Goal: Task Accomplishment & Management: Manage account settings

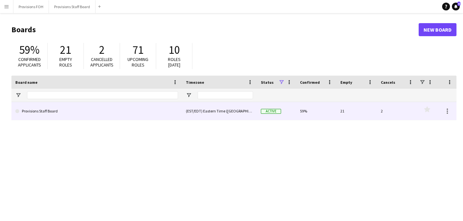
click at [46, 103] on link "Provisions Staff Board" at bounding box center [96, 111] width 163 height 18
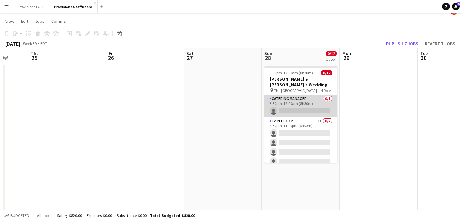
scroll to position [0, 205]
drag, startPoint x: 294, startPoint y: 104, endPoint x: 281, endPoint y: 104, distance: 12.1
click at [281, 104] on app-card-role "Catering Manager 0/1 3:30pm-12:00am (8h30m) single-neutral-actions" at bounding box center [301, 106] width 73 height 22
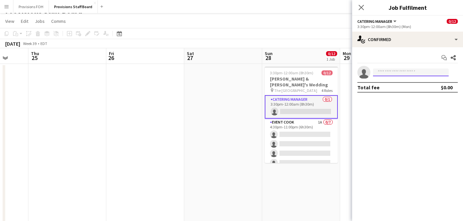
click at [389, 72] on input at bounding box center [411, 72] width 76 height 8
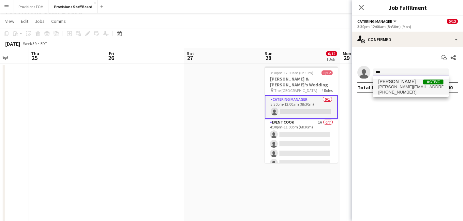
type input "***"
click at [385, 82] on span "[PERSON_NAME]" at bounding box center [397, 82] width 38 height 6
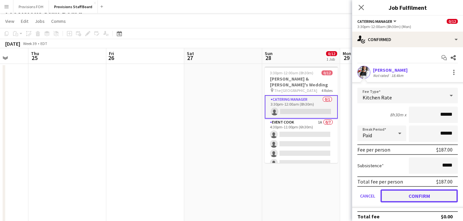
click at [407, 192] on button "Confirm" at bounding box center [419, 195] width 77 height 13
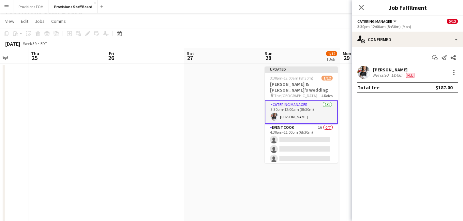
click at [300, 23] on app-page-menu "View Day view expanded Day view collapsed Month view Date picker Jump to [DATE]…" at bounding box center [231, 22] width 463 height 12
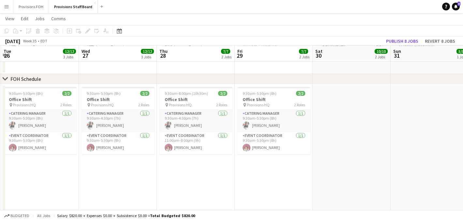
scroll to position [0, 155]
click at [280, 102] on div "pin Provisions HQ 2 Roles" at bounding box center [273, 104] width 73 height 5
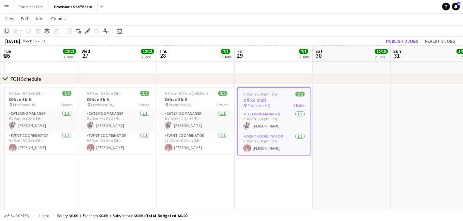
click at [4, 32] on icon "Copy" at bounding box center [6, 30] width 5 height 5
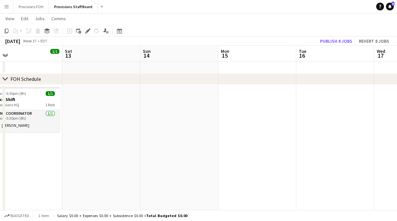
scroll to position [0, 171]
click at [246, 106] on app-date-cell at bounding box center [257, 149] width 78 height 131
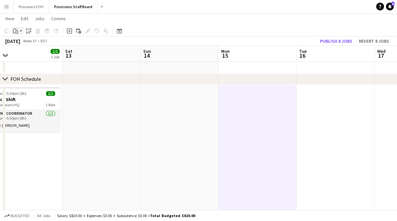
click at [20, 31] on app-action-btn "Paste" at bounding box center [18, 31] width 12 height 8
click at [29, 54] on link "Paste with crew Ctrl+Shift+V" at bounding box center [47, 55] width 61 height 6
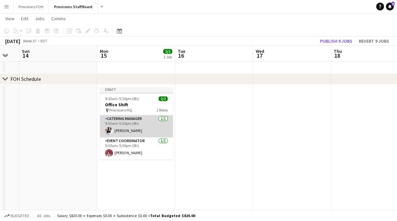
scroll to position [0, 312]
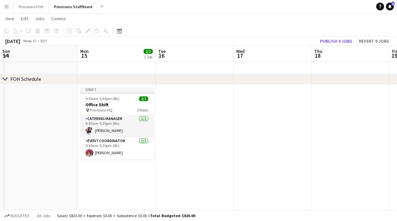
click at [211, 114] on app-date-cell at bounding box center [195, 149] width 78 height 131
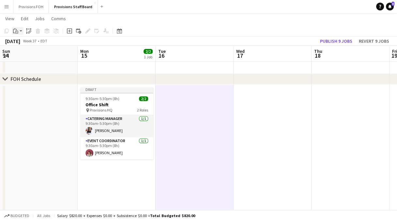
click at [17, 31] on icon at bounding box center [16, 32] width 3 height 3
click at [24, 54] on link "Paste with crew Ctrl+Shift+V" at bounding box center [47, 55] width 61 height 6
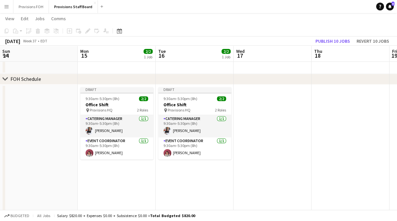
click at [282, 119] on app-date-cell at bounding box center [272, 149] width 78 height 131
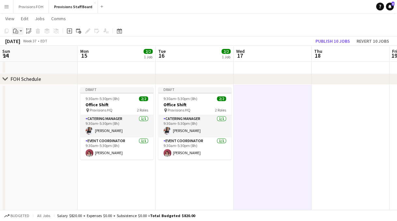
click at [19, 31] on div "Paste" at bounding box center [16, 31] width 8 height 8
click at [27, 56] on link "Paste with crew Ctrl+Shift+V" at bounding box center [47, 55] width 61 height 6
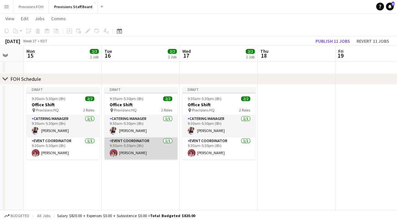
scroll to position [0, 213]
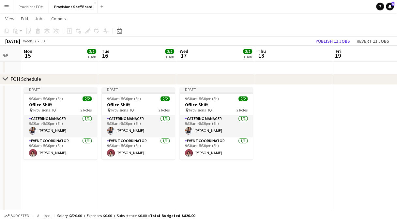
click at [282, 105] on app-date-cell at bounding box center [294, 149] width 78 height 131
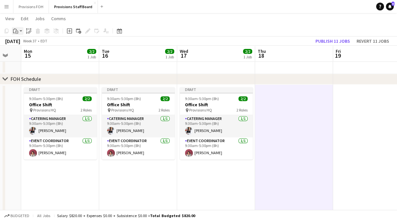
click at [18, 30] on div "Paste" at bounding box center [16, 31] width 8 height 8
click at [23, 53] on link "Paste with crew Ctrl+Shift+V" at bounding box center [47, 55] width 61 height 6
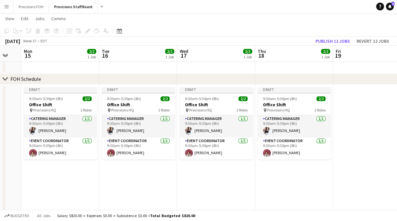
click at [105, 174] on app-date-cell "Draft 9:30am-5:30pm (8h) 2/2 Office Shift pin Provisions HQ 2 Roles Catering Ma…" at bounding box center [138, 149] width 78 height 131
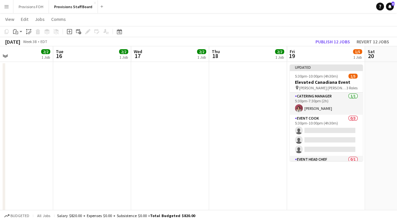
scroll to position [0, 258]
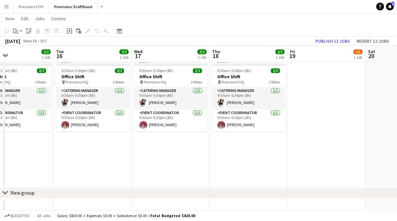
scroll to position [722, 0]
click at [308, 120] on app-date-cell at bounding box center [326, 121] width 78 height 131
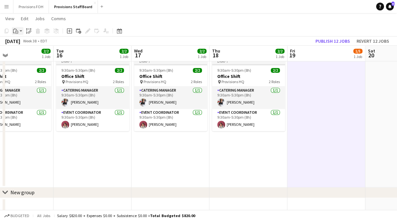
click at [19, 31] on div "Paste" at bounding box center [16, 31] width 8 height 8
click at [25, 53] on link "Paste with crew Ctrl+Shift+V" at bounding box center [47, 55] width 61 height 6
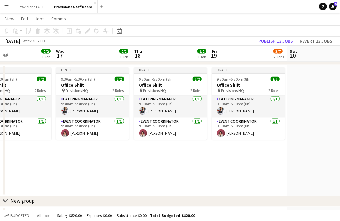
scroll to position [714, 0]
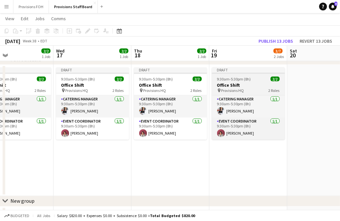
click at [253, 83] on h3 "Office Shift" at bounding box center [248, 85] width 73 height 6
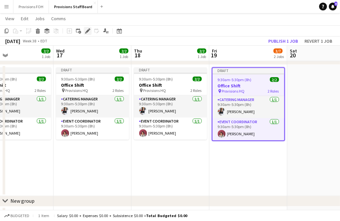
click at [89, 31] on icon at bounding box center [88, 31] width 4 height 4
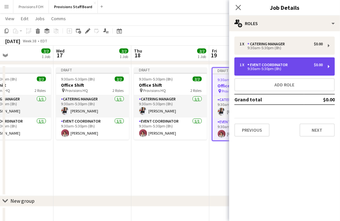
click at [271, 67] on div "Event Coordinator" at bounding box center [269, 65] width 43 height 5
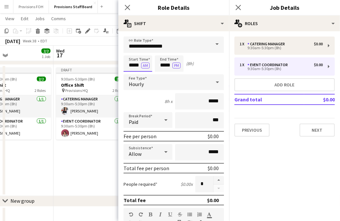
click at [137, 66] on input "*****" at bounding box center [138, 63] width 29 height 16
type input "*****"
type input "****"
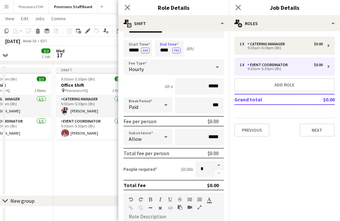
scroll to position [15, 0]
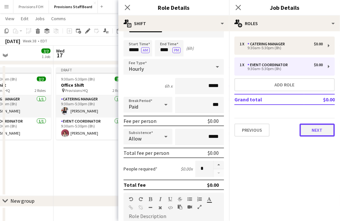
click at [319, 128] on button "Next" at bounding box center [317, 130] width 35 height 13
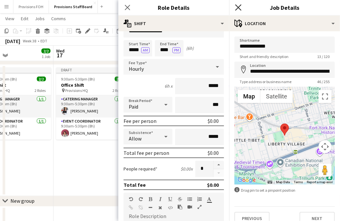
click at [236, 6] on icon "Close pop-in" at bounding box center [238, 7] width 6 height 6
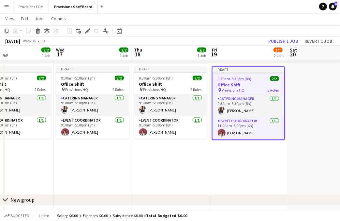
scroll to position [715, 0]
click at [123, 148] on app-date-cell "Draft 9:30am-5:30pm (8h) 2/2 Office Shift pin Provisions HQ 2 Roles Catering Ma…" at bounding box center [92, 129] width 78 height 131
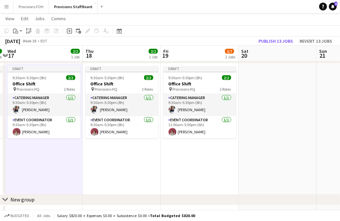
scroll to position [0, 151]
click at [155, 155] on app-date-cell "Draft 9:30am-5:30pm (8h) 2/2 Office Shift pin Provisions HQ 2 Roles Catering Ma…" at bounding box center [122, 129] width 78 height 131
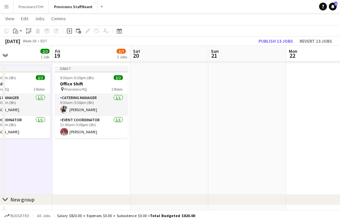
scroll to position [0, 182]
click at [172, 123] on app-date-cell at bounding box center [169, 129] width 78 height 131
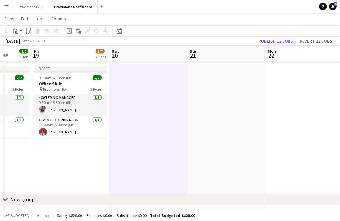
scroll to position [0, 223]
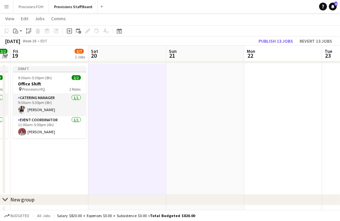
click at [221, 114] on app-date-cell at bounding box center [205, 129] width 78 height 131
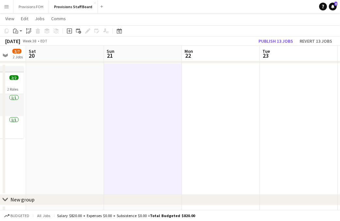
scroll to position [0, 287]
click at [152, 104] on app-date-cell at bounding box center [142, 129] width 78 height 131
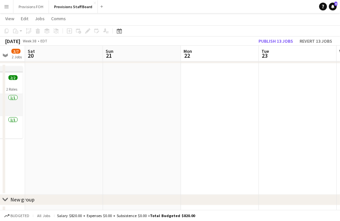
click at [197, 105] on app-date-cell at bounding box center [220, 129] width 78 height 131
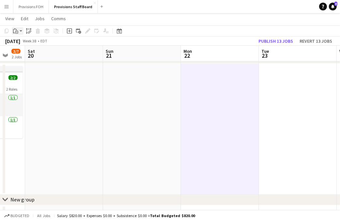
click at [17, 30] on icon "Paste" at bounding box center [15, 30] width 5 height 5
click at [26, 54] on link "Paste with crew Ctrl+Shift+V" at bounding box center [47, 55] width 61 height 6
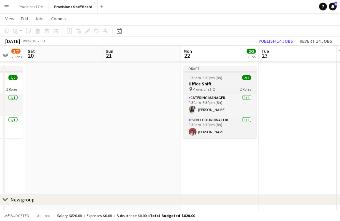
click at [223, 80] on app-job-card "Draft 9:30am-5:30pm (8h) 2/2 Office Shift pin Provisions HQ 2 Roles Catering Ma…" at bounding box center [220, 102] width 73 height 72
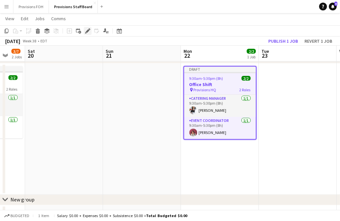
click at [90, 30] on icon "Edit" at bounding box center [87, 30] width 5 height 5
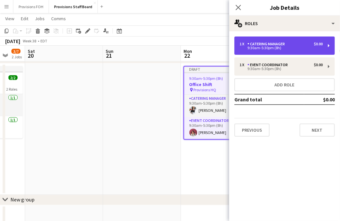
click at [294, 48] on div "9:30am-5:30pm (8h)" at bounding box center [281, 47] width 83 height 3
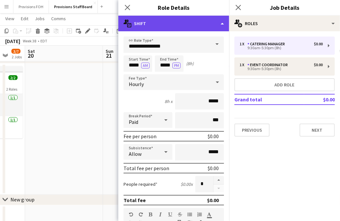
click at [222, 24] on div "multiple-actions-text Shift" at bounding box center [173, 24] width 111 height 16
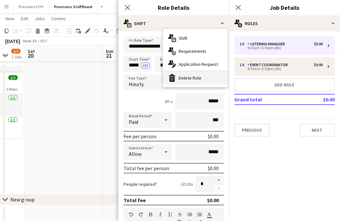
click at [189, 79] on div "bin-2 Delete Role" at bounding box center [195, 77] width 65 height 13
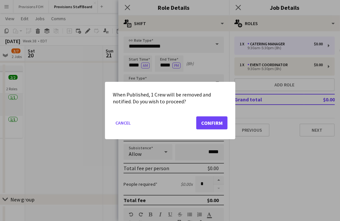
scroll to position [0, 0]
click at [214, 122] on button "Confirm" at bounding box center [211, 122] width 31 height 13
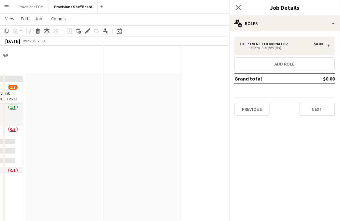
scroll to position [715, 0]
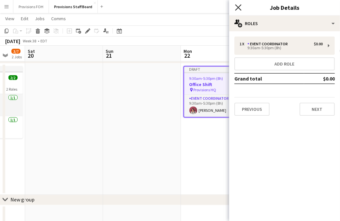
click at [237, 8] on icon "Close pop-in" at bounding box center [238, 7] width 6 height 6
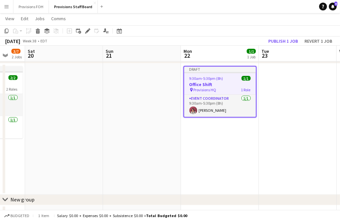
click at [289, 92] on app-date-cell at bounding box center [298, 129] width 78 height 131
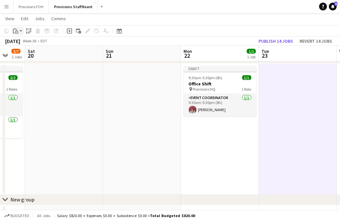
click at [22, 32] on app-action-btn "Paste" at bounding box center [18, 31] width 12 height 8
click at [25, 53] on link "Paste with crew Ctrl+Shift+V" at bounding box center [47, 55] width 61 height 6
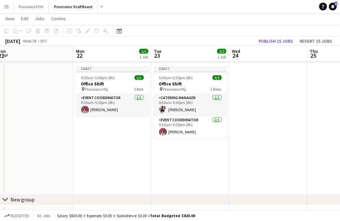
scroll to position [0, 239]
click at [242, 105] on app-date-cell at bounding box center [268, 129] width 78 height 131
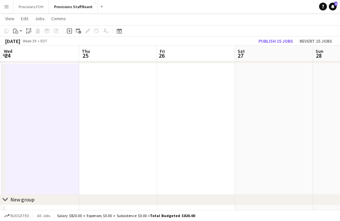
scroll to position [0, 179]
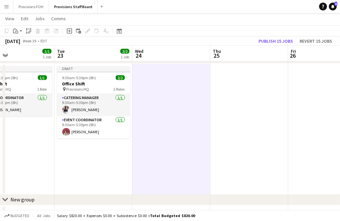
click at [151, 101] on app-date-cell at bounding box center [171, 129] width 78 height 131
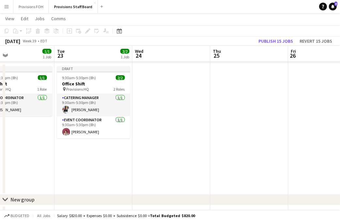
click at [151, 101] on app-date-cell at bounding box center [171, 129] width 78 height 131
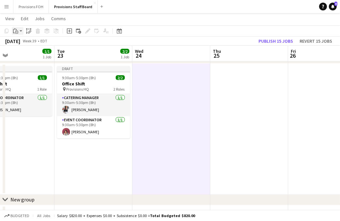
click at [20, 31] on app-action-btn "Paste" at bounding box center [18, 31] width 12 height 8
click at [24, 53] on link "Paste with crew Ctrl+Shift+V" at bounding box center [47, 55] width 61 height 6
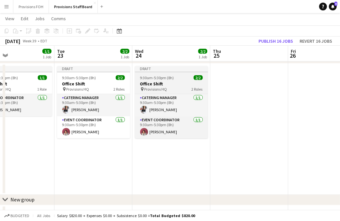
click at [174, 83] on h3 "Office Shift" at bounding box center [171, 84] width 73 height 6
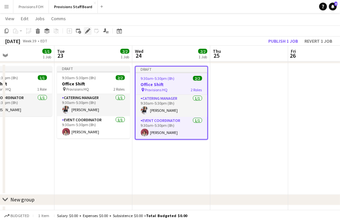
click at [86, 29] on icon "Edit" at bounding box center [87, 30] width 5 height 5
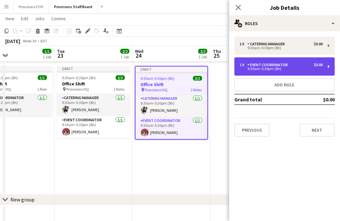
click at [264, 70] on div "9:30am-5:30pm (8h)" at bounding box center [281, 68] width 83 height 3
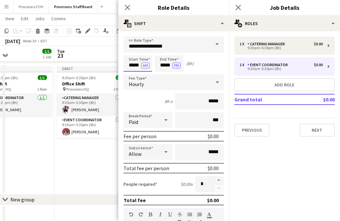
click at [138, 66] on input "*****" at bounding box center [138, 63] width 29 height 16
click at [134, 65] on input "*****" at bounding box center [138, 63] width 29 height 16
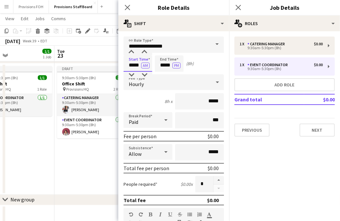
click at [134, 65] on input "*****" at bounding box center [138, 63] width 29 height 16
type input "*****"
click at [143, 65] on button "AM" at bounding box center [145, 66] width 8 height 6
click at [160, 65] on input "*****" at bounding box center [169, 63] width 29 height 16
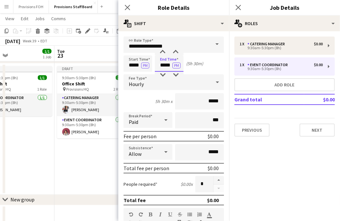
click at [160, 65] on input "*****" at bounding box center [169, 63] width 29 height 16
type input "****"
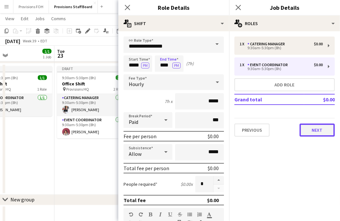
click at [324, 129] on button "Next" at bounding box center [317, 130] width 35 height 13
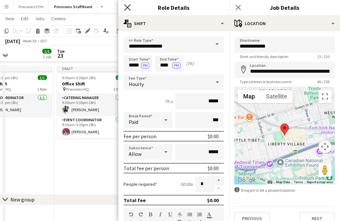
click at [129, 8] on icon "Close pop-in" at bounding box center [127, 7] width 6 height 6
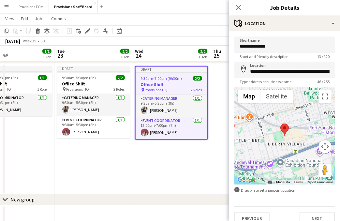
click at [188, 161] on app-date-cell "Draft 9:30am-7:00pm (9h30m) 2/2 Office Shift pin Provisions HQ 2 Roles Catering…" at bounding box center [171, 129] width 78 height 131
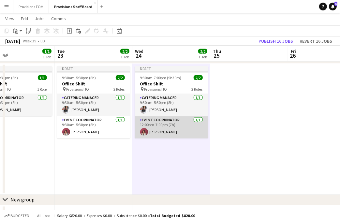
click at [179, 125] on app-card-role "Event Coordinator [DATE] 12:00pm-7:00pm (7h) [PERSON_NAME]" at bounding box center [171, 127] width 73 height 22
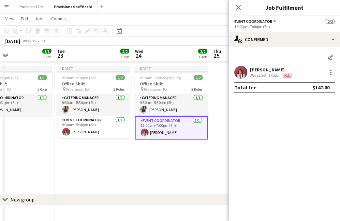
click at [181, 123] on app-card-role "Event Coordinator [DATE] 12:00pm-7:00pm (7h) [PERSON_NAME]" at bounding box center [171, 127] width 73 height 23
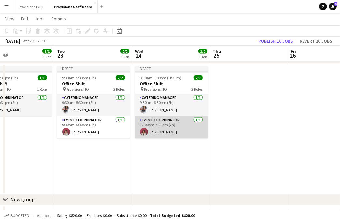
click at [181, 123] on app-card-role "Event Coordinator [DATE] 12:00pm-7:00pm (7h) [PERSON_NAME]" at bounding box center [171, 127] width 73 height 22
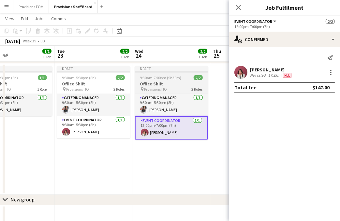
click at [158, 82] on h3 "Office Shift" at bounding box center [171, 84] width 73 height 6
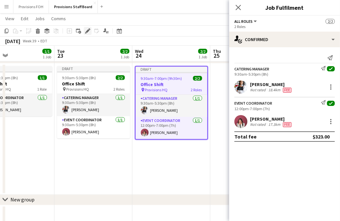
click at [86, 32] on icon at bounding box center [88, 31] width 4 height 4
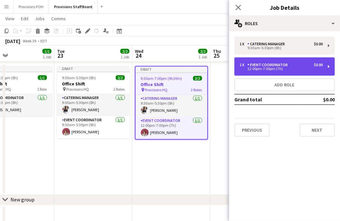
click at [259, 67] on div "12:00pm-7:00pm (7h)" at bounding box center [281, 68] width 83 height 3
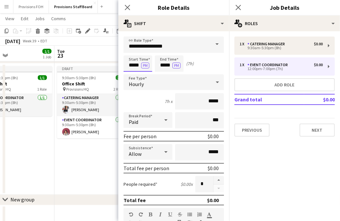
click at [134, 64] on input "*****" at bounding box center [138, 63] width 29 height 16
type input "*****"
click at [145, 67] on button "PM" at bounding box center [145, 66] width 8 height 6
click at [321, 128] on button "Next" at bounding box center [317, 130] width 35 height 13
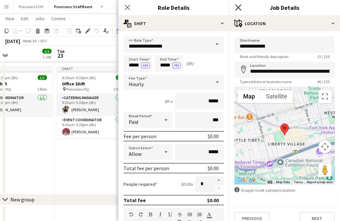
click at [238, 9] on icon "Close pop-in" at bounding box center [238, 7] width 6 height 6
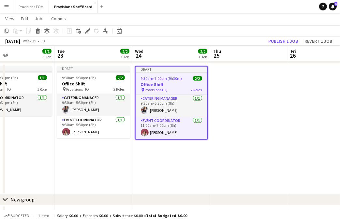
click at [262, 116] on app-date-cell at bounding box center [249, 129] width 78 height 131
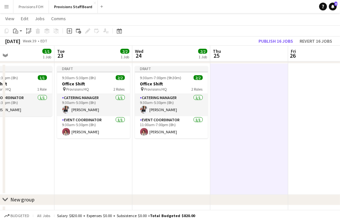
click at [173, 178] on app-date-cell "Draft 9:30am-7:00pm (9h30m) 2/2 Office Shift pin Provisions HQ 2 Roles Catering…" at bounding box center [171, 129] width 78 height 131
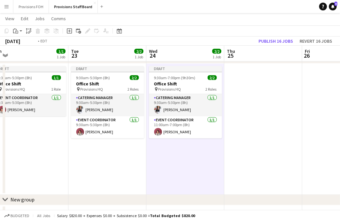
drag, startPoint x: 179, startPoint y: 78, endPoint x: 193, endPoint y: 86, distance: 16.1
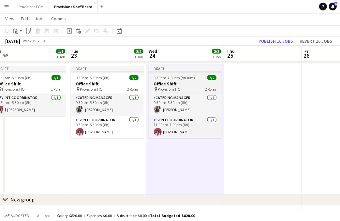
click at [192, 85] on h3 "Office Shift" at bounding box center [185, 84] width 73 height 6
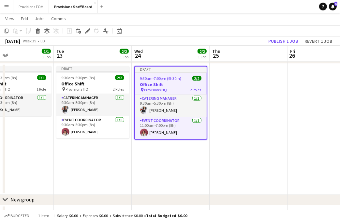
scroll to position [0, 185]
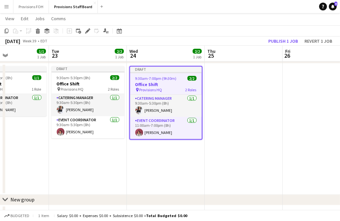
drag, startPoint x: 192, startPoint y: 84, endPoint x: 173, endPoint y: 91, distance: 19.9
click at [183, 178] on app-date-cell "Draft 9:30am-7:00pm (9h30m) 2/2 Office Shift pin Provisions HQ 2 Roles Catering…" at bounding box center [166, 129] width 78 height 131
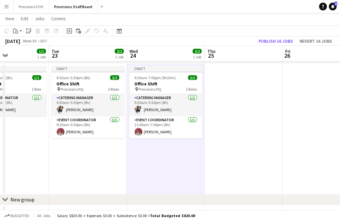
click at [295, 101] on app-date-cell at bounding box center [322, 129] width 78 height 131
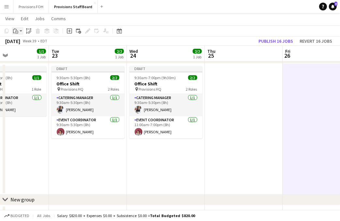
click at [20, 32] on app-action-btn "Paste" at bounding box center [18, 31] width 12 height 8
click at [21, 55] on link "Paste with crew Ctrl+Shift+V" at bounding box center [47, 55] width 61 height 6
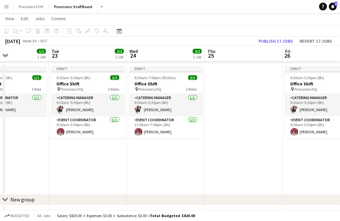
click at [190, 158] on app-date-cell "Draft 9:30am-7:00pm (9h30m) 2/2 Office Shift pin Provisions HQ 2 Roles Catering…" at bounding box center [166, 129] width 78 height 131
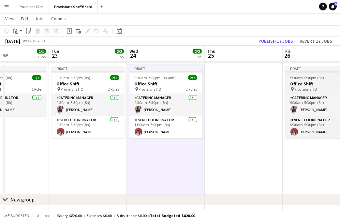
click at [321, 83] on h3 "Office Shift" at bounding box center [321, 84] width 73 height 6
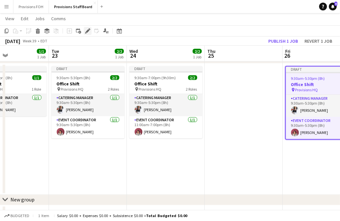
click at [87, 31] on icon at bounding box center [88, 31] width 4 height 4
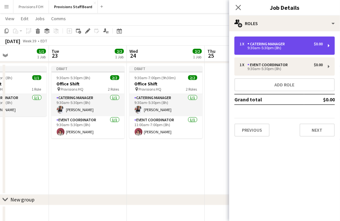
click at [265, 51] on div "1 x Catering Manager $0.00 9:30am-5:30pm (8h)" at bounding box center [284, 46] width 100 height 18
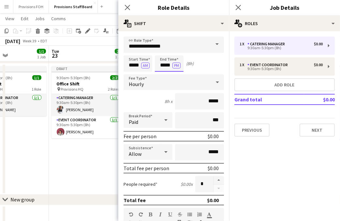
click at [168, 65] on input "*****" at bounding box center [169, 63] width 29 height 16
type input "*****"
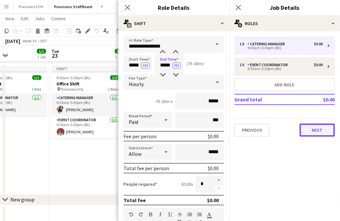
click at [327, 129] on button "Next" at bounding box center [317, 130] width 35 height 13
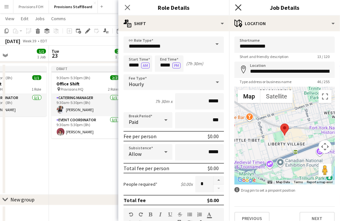
click at [236, 8] on icon "Close pop-in" at bounding box center [238, 7] width 6 height 6
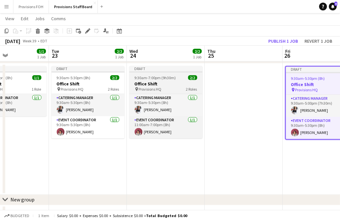
click at [174, 81] on h3 "Office Shift" at bounding box center [165, 84] width 73 height 6
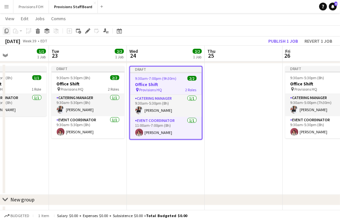
click at [7, 32] on icon "Copy" at bounding box center [6, 30] width 5 height 5
click at [231, 104] on app-date-cell at bounding box center [244, 129] width 78 height 131
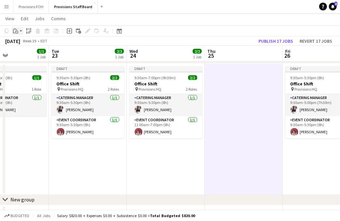
click at [16, 30] on icon "Paste" at bounding box center [15, 30] width 5 height 5
click at [24, 53] on link "Paste with crew Ctrl+Shift+V" at bounding box center [47, 55] width 61 height 6
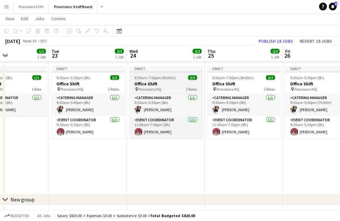
click at [178, 82] on h3 "Office Shift" at bounding box center [165, 84] width 73 height 6
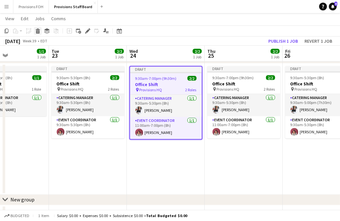
click at [38, 31] on icon "Delete" at bounding box center [37, 30] width 5 height 5
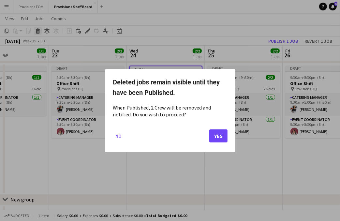
scroll to position [0, 0]
click at [219, 139] on button "Yes" at bounding box center [218, 135] width 18 height 13
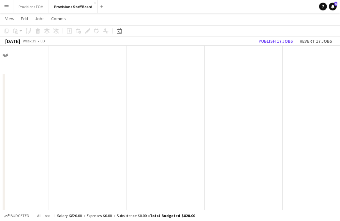
scroll to position [715, 0]
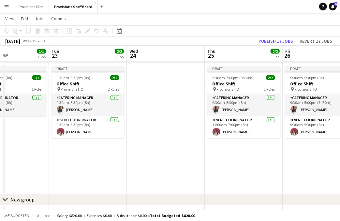
click at [132, 143] on app-date-cell at bounding box center [166, 129] width 78 height 131
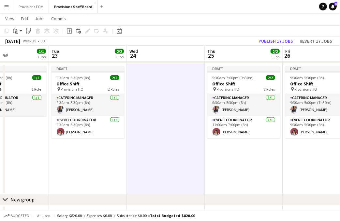
click at [181, 143] on app-date-cell at bounding box center [166, 129] width 78 height 131
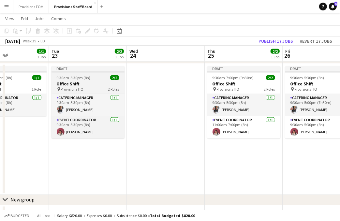
click at [86, 84] on h3 "Office Shift" at bounding box center [88, 84] width 73 height 6
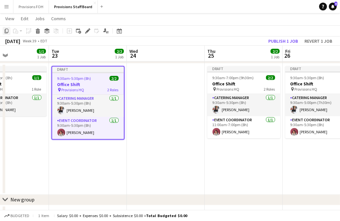
click at [5, 30] on icon at bounding box center [7, 31] width 4 height 5
click at [172, 98] on app-date-cell at bounding box center [166, 129] width 78 height 131
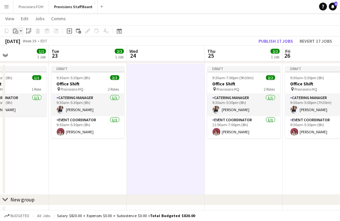
click at [19, 31] on div "Paste" at bounding box center [16, 31] width 8 height 8
click at [23, 57] on link "Paste with crew Ctrl+Shift+V" at bounding box center [47, 55] width 61 height 6
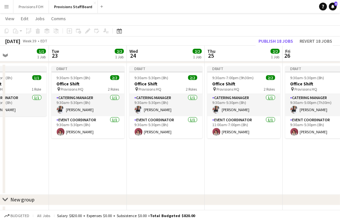
click at [173, 159] on app-date-cell "Draft 9:30am-5:30pm (8h) 2/2 Office Shift pin Provisions HQ 2 Roles Catering Ma…" at bounding box center [166, 129] width 78 height 131
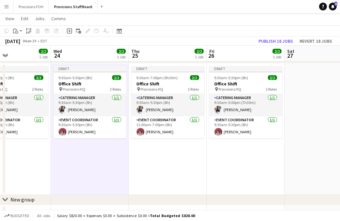
scroll to position [0, 263]
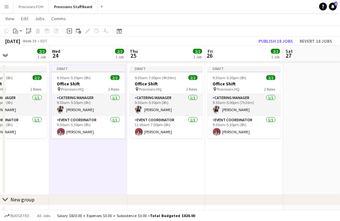
click at [174, 175] on app-date-cell "Draft 9:30am-7:00pm (9h30m) 2/2 Office Shift pin Provisions HQ 2 Roles Catering…" at bounding box center [166, 129] width 78 height 131
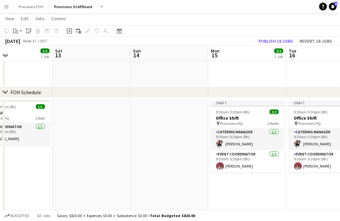
scroll to position [0, 258]
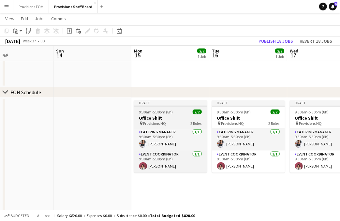
click at [188, 121] on div "pin Provisions HQ 2 Roles" at bounding box center [170, 123] width 73 height 5
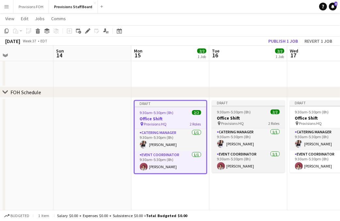
click at [264, 113] on div "9:30am-5:30pm (8h) 2/2" at bounding box center [248, 112] width 73 height 5
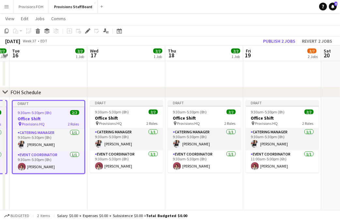
scroll to position [0, 183]
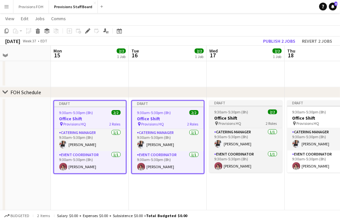
click at [242, 118] on h3 "Office Shift" at bounding box center [245, 118] width 73 height 6
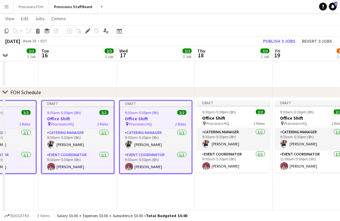
scroll to position [0, 275]
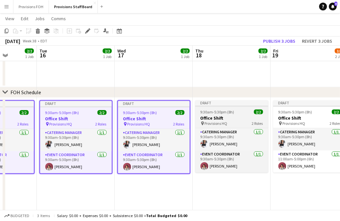
click at [238, 120] on h3 "Office Shift" at bounding box center [231, 118] width 73 height 6
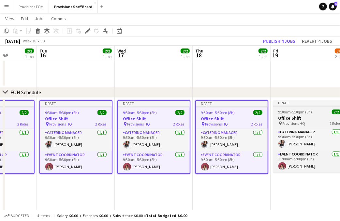
click at [304, 121] on div "pin Provisions HQ 2 Roles" at bounding box center [309, 123] width 73 height 5
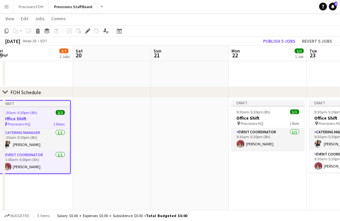
scroll to position [0, 239]
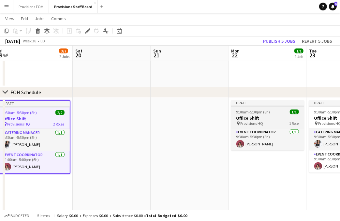
click at [268, 121] on div "pin Provisions HQ 1 Role" at bounding box center [267, 123] width 73 height 5
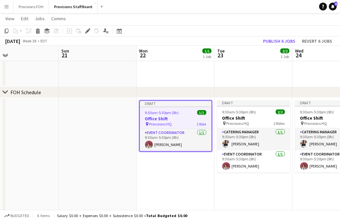
scroll to position [0, 259]
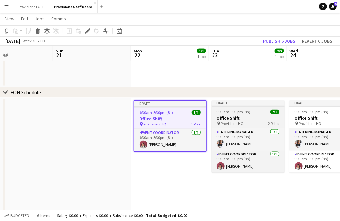
click at [254, 116] on h3 "Office Shift" at bounding box center [248, 118] width 73 height 6
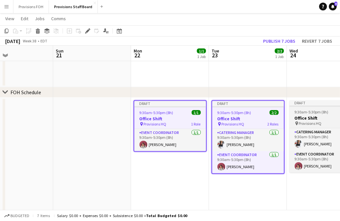
click at [313, 120] on h3 "Office Shift" at bounding box center [326, 118] width 73 height 6
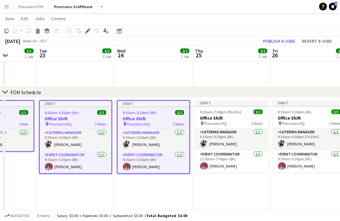
scroll to position [0, 280]
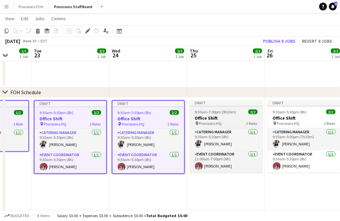
click at [242, 116] on h3 "Office Shift" at bounding box center [226, 118] width 73 height 6
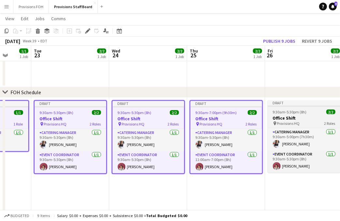
click at [301, 118] on h3 "Office Shift" at bounding box center [304, 118] width 73 height 6
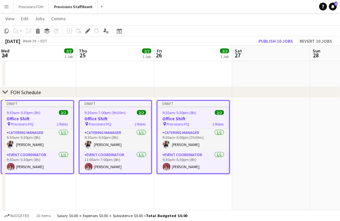
scroll to position [0, 198]
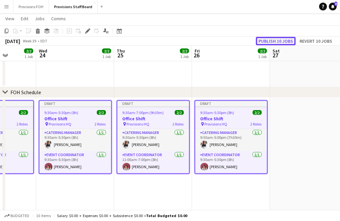
click at [273, 41] on button "Publish 10 jobs" at bounding box center [276, 41] width 40 height 8
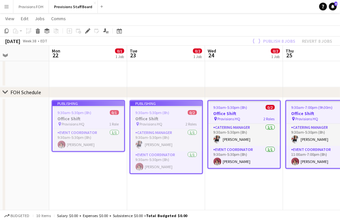
scroll to position [0, 263]
click at [160, 23] on app-page-menu "View Day view expanded Day view collapsed Month view Date picker Jump to [DATE]…" at bounding box center [170, 19] width 340 height 12
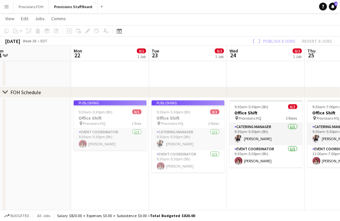
scroll to position [0, 241]
click at [150, 22] on app-page-menu "View Day view expanded Day view collapsed Month view Date picker Jump to [DATE]…" at bounding box center [170, 19] width 340 height 12
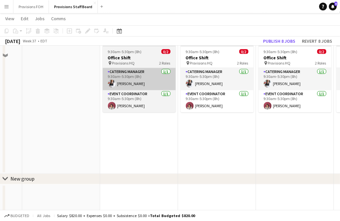
scroll to position [698, 0]
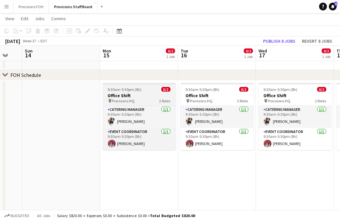
click at [166, 90] on span "0/2" at bounding box center [165, 89] width 9 height 5
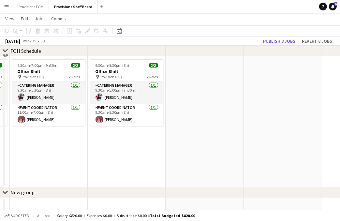
scroll to position [702, 0]
